Goal: Information Seeking & Learning: Learn about a topic

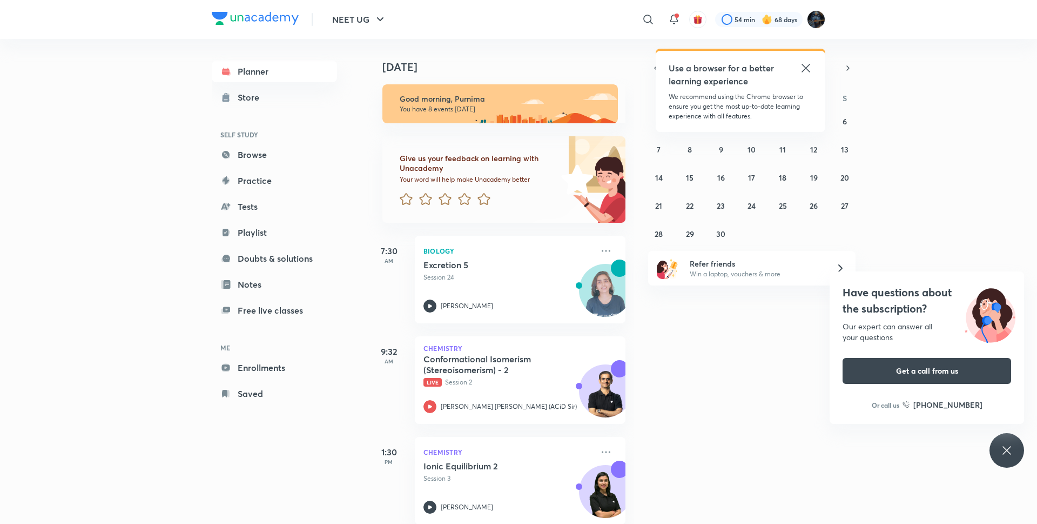
scroll to position [98, 0]
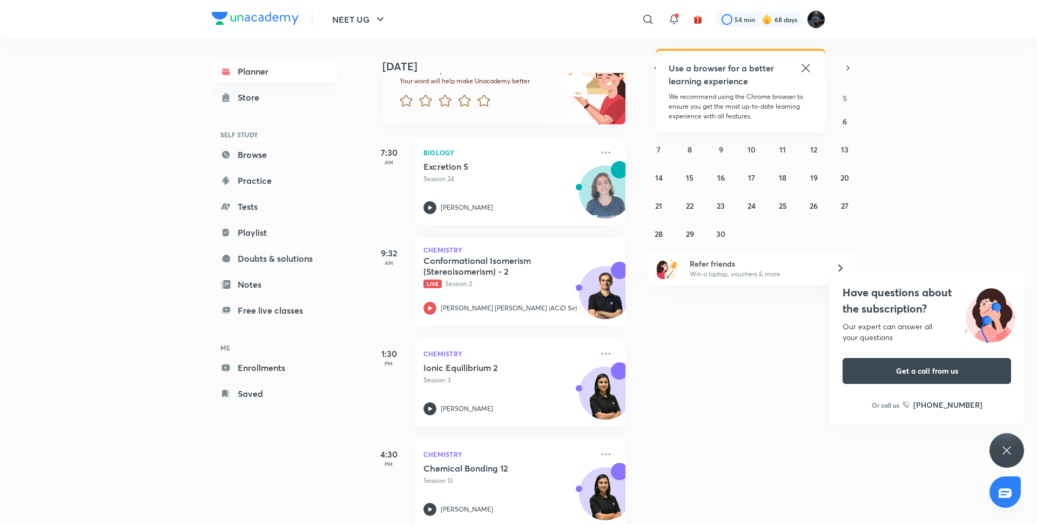
click at [808, 66] on icon at bounding box center [806, 68] width 8 height 8
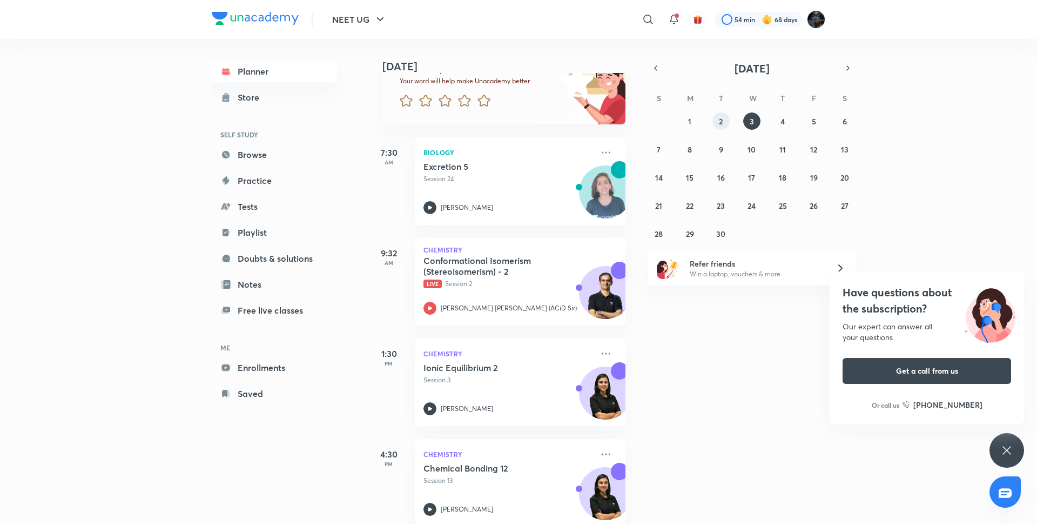
click at [715, 129] on div "31 1 2 3 4 5 6 7 8 9 10 11 12 13 14 15 16 17 18 19 20 21 22 23 24 25 26 27 28 2…" at bounding box center [751, 177] width 207 height 130
click at [720, 128] on button "2" at bounding box center [721, 120] width 17 height 17
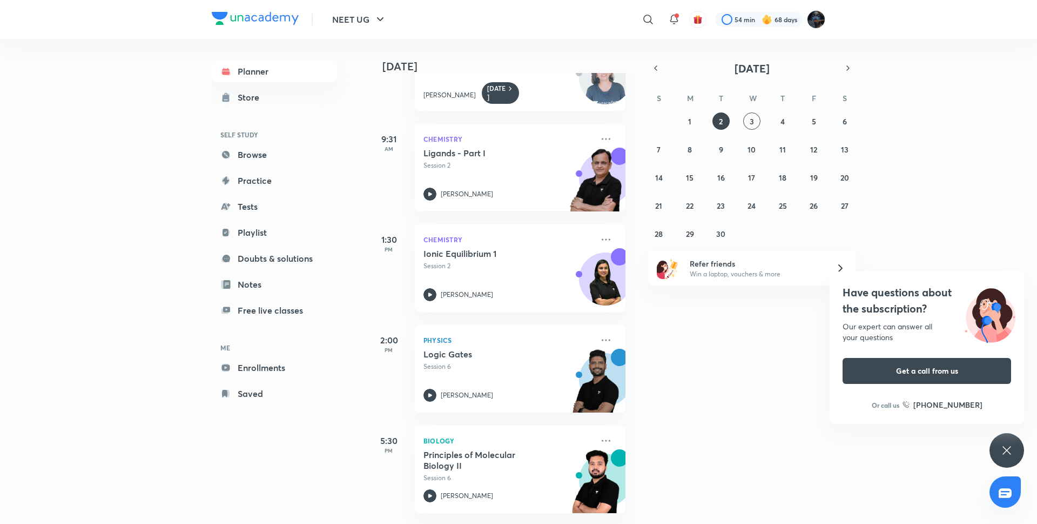
scroll to position [0, 0]
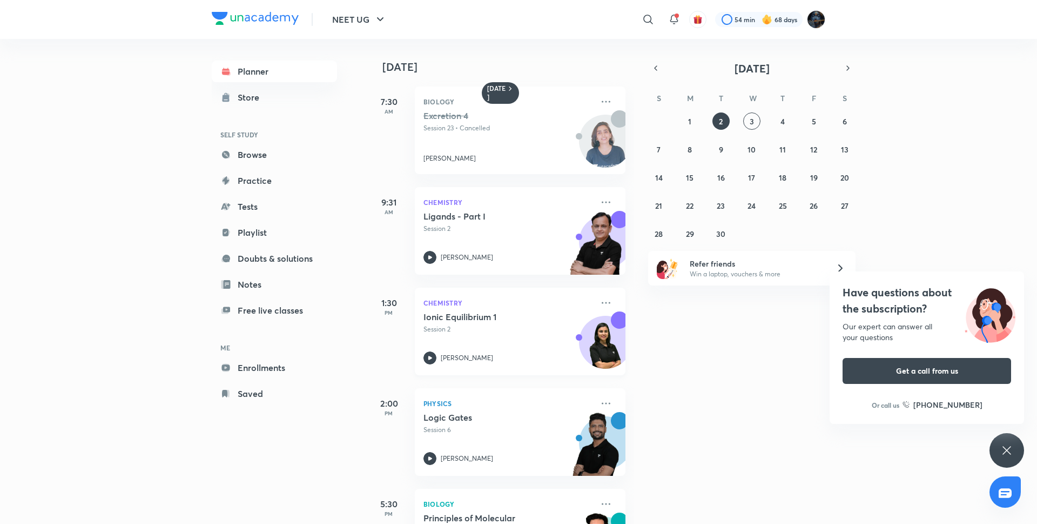
click at [430, 351] on icon at bounding box center [430, 357] width 13 height 13
